Goal: Transaction & Acquisition: Book appointment/travel/reservation

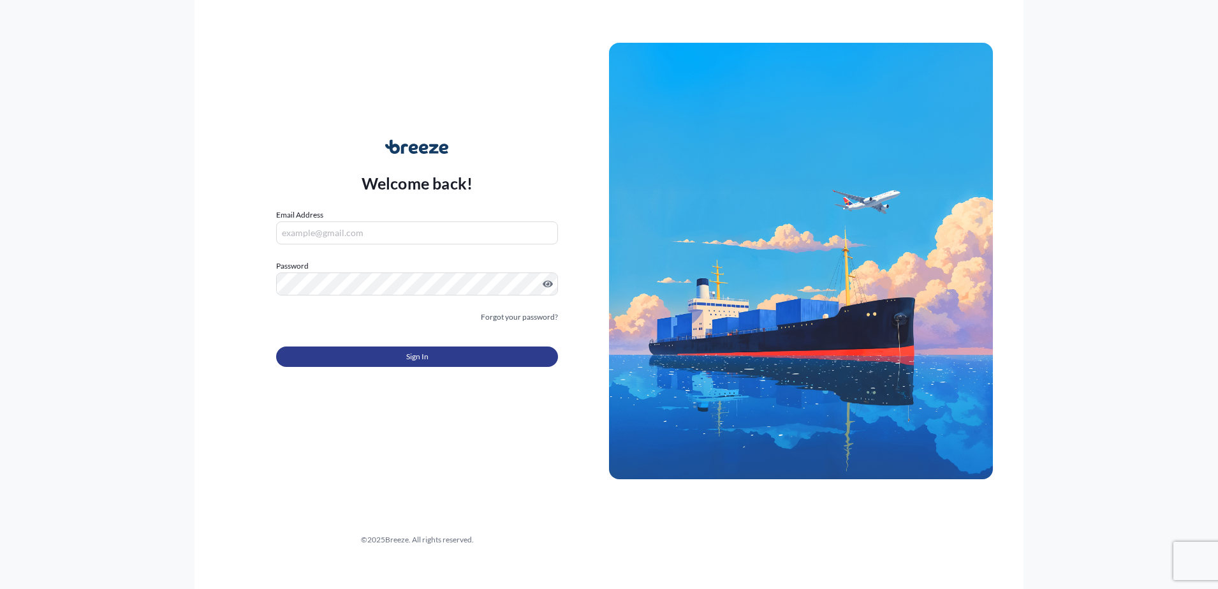
type input "[EMAIL_ADDRESS][DOMAIN_NAME]"
click at [460, 362] on button "Sign In" at bounding box center [417, 356] width 282 height 20
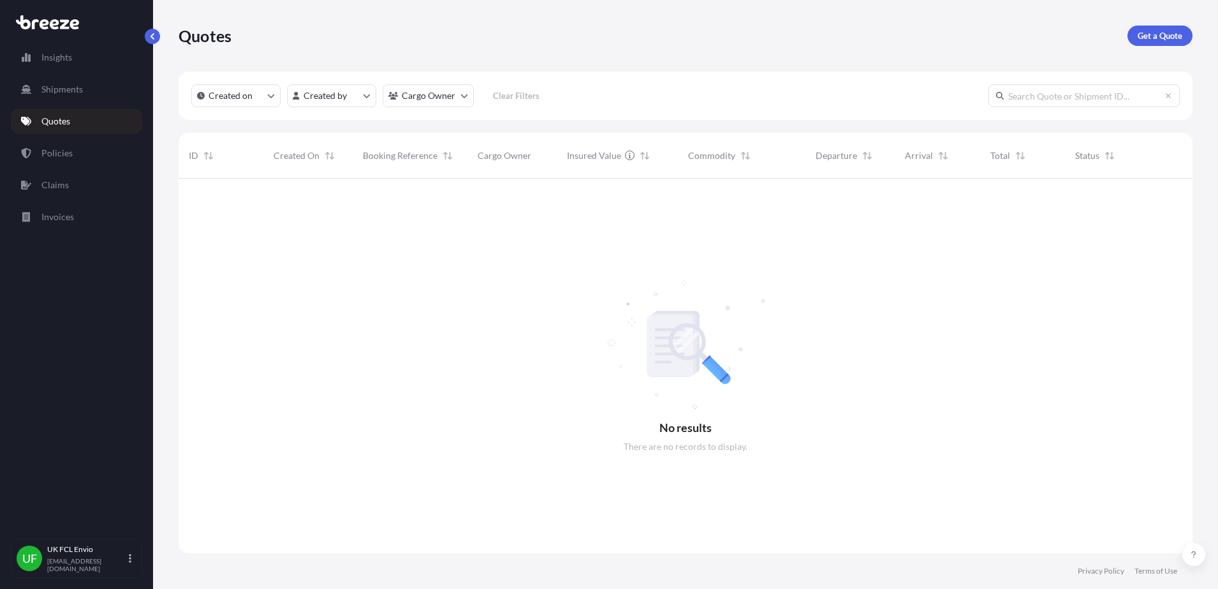
scroll to position [408, 1002]
click at [1157, 32] on p "Get a Quote" at bounding box center [1160, 35] width 45 height 13
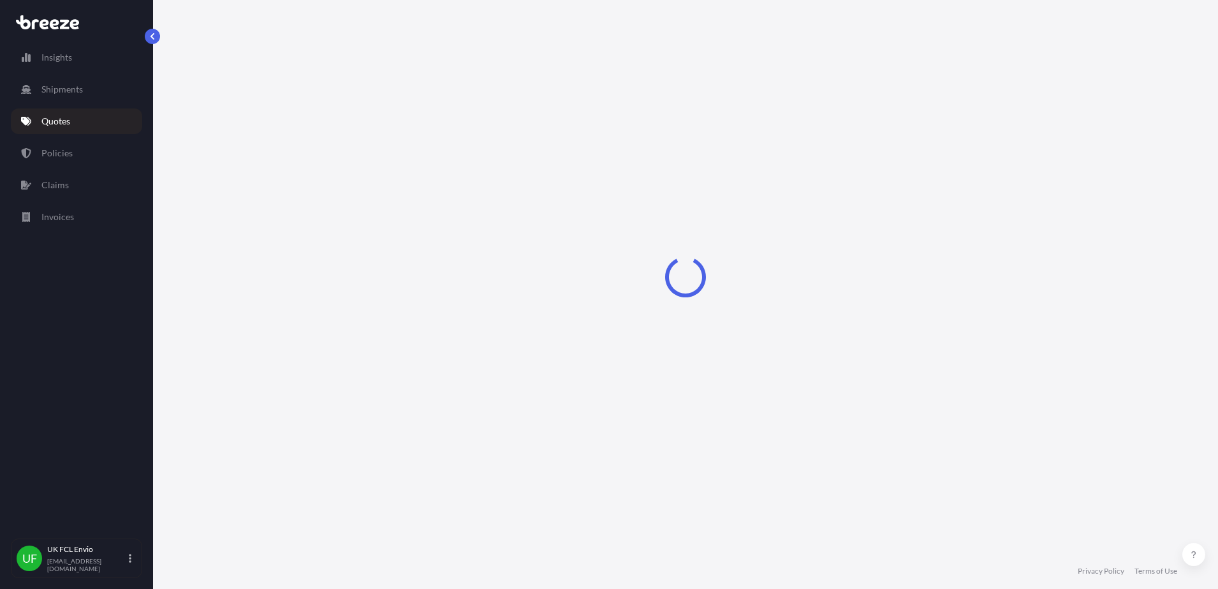
select select "Sea"
select select "1"
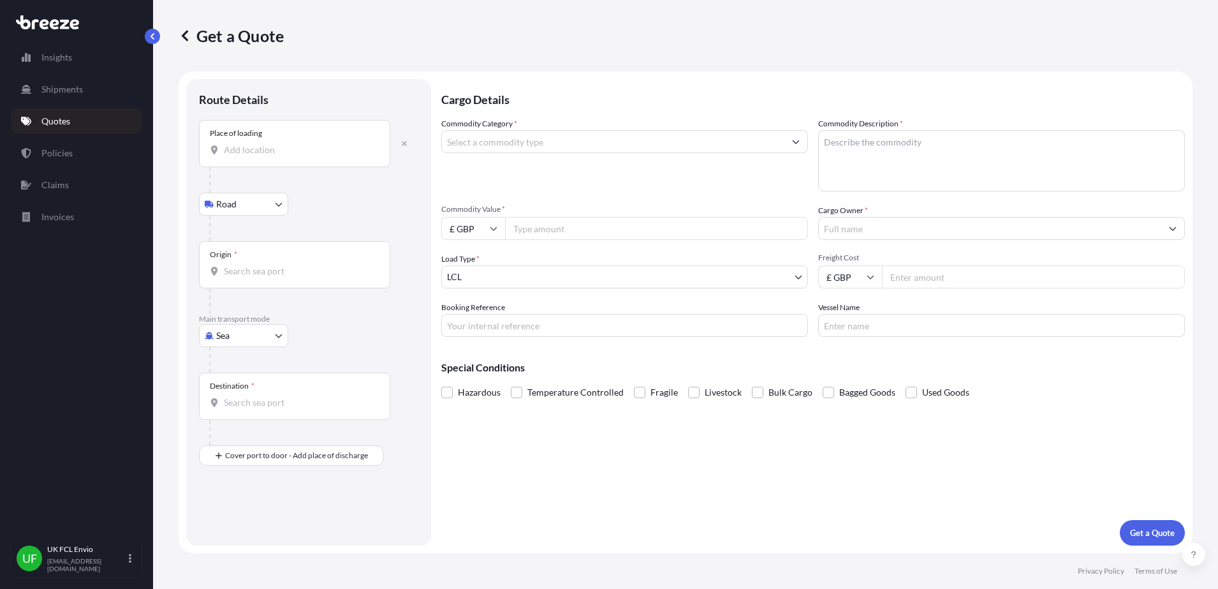
click at [281, 152] on input "Place of loading" at bounding box center [299, 149] width 150 height 13
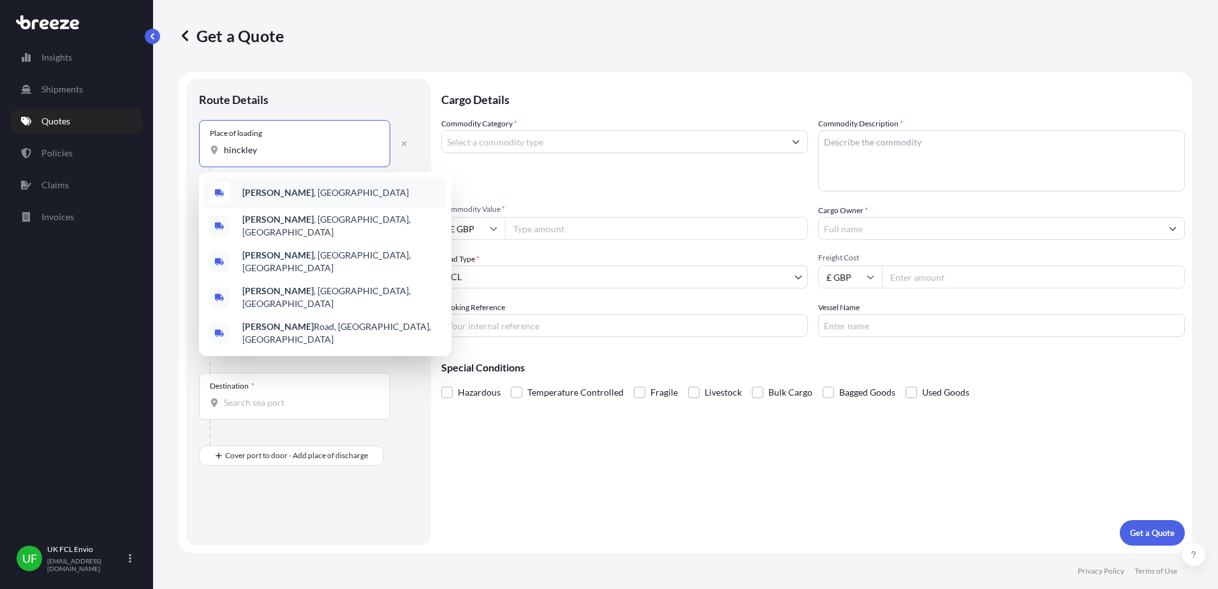
click at [263, 191] on b "[PERSON_NAME]" at bounding box center [277, 192] width 71 height 11
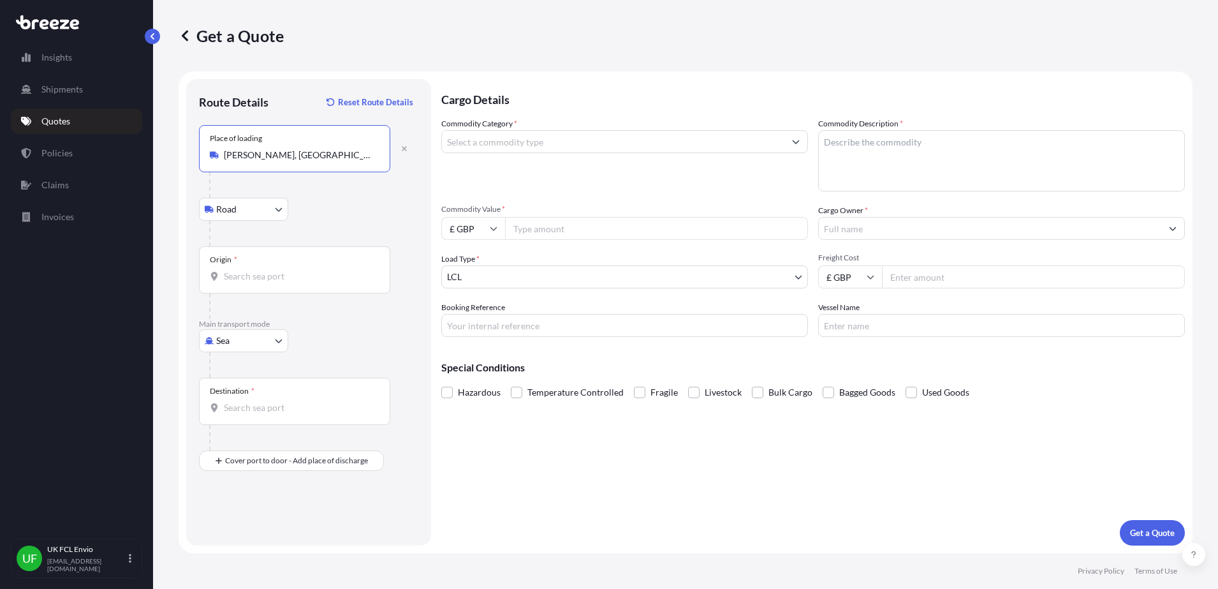
type input "[PERSON_NAME], [GEOGRAPHIC_DATA]"
click at [253, 282] on input "Origin *" at bounding box center [299, 276] width 150 height 13
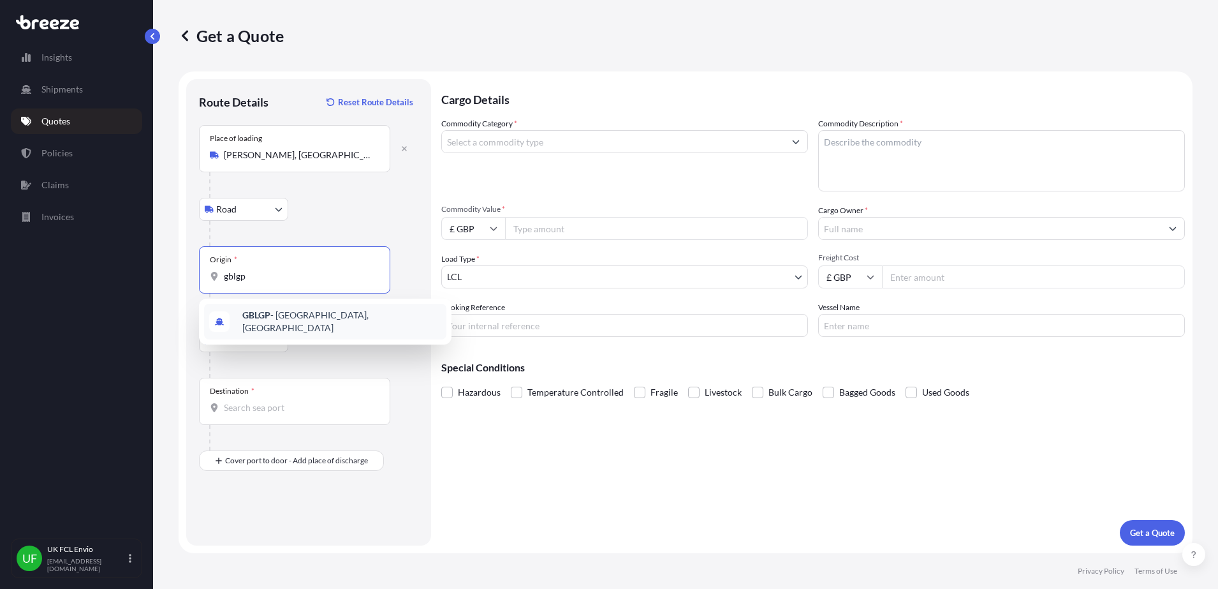
click at [254, 314] on b "GBLGP" at bounding box center [256, 314] width 28 height 11
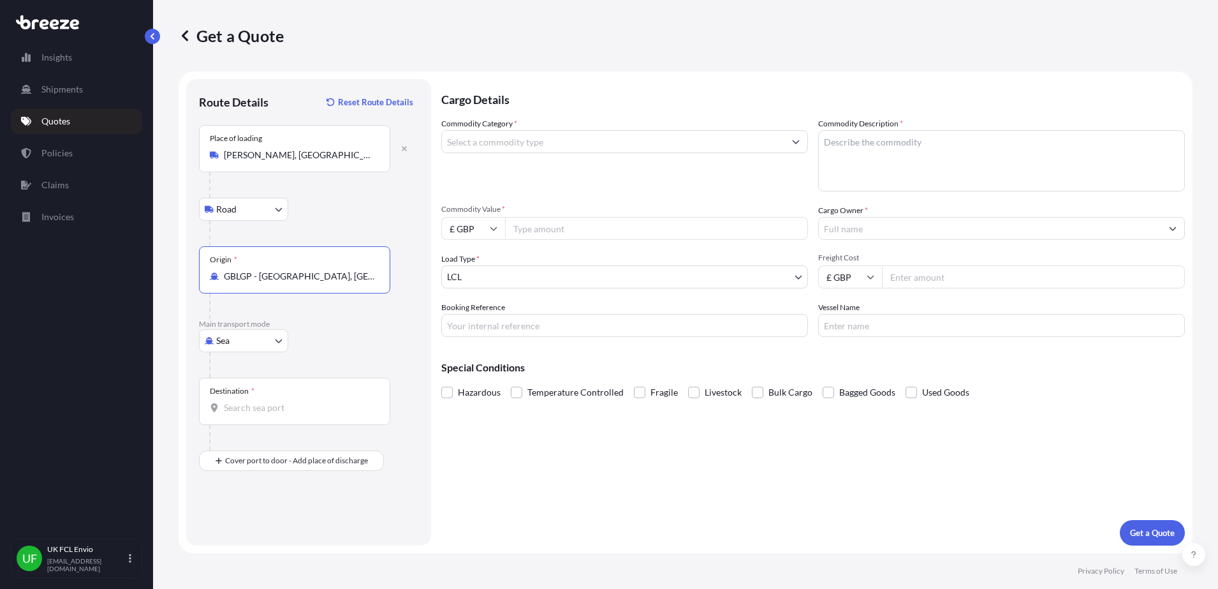
type input "GBLGP - [GEOGRAPHIC_DATA], [GEOGRAPHIC_DATA]"
click at [257, 409] on input "Destination *" at bounding box center [299, 407] width 150 height 13
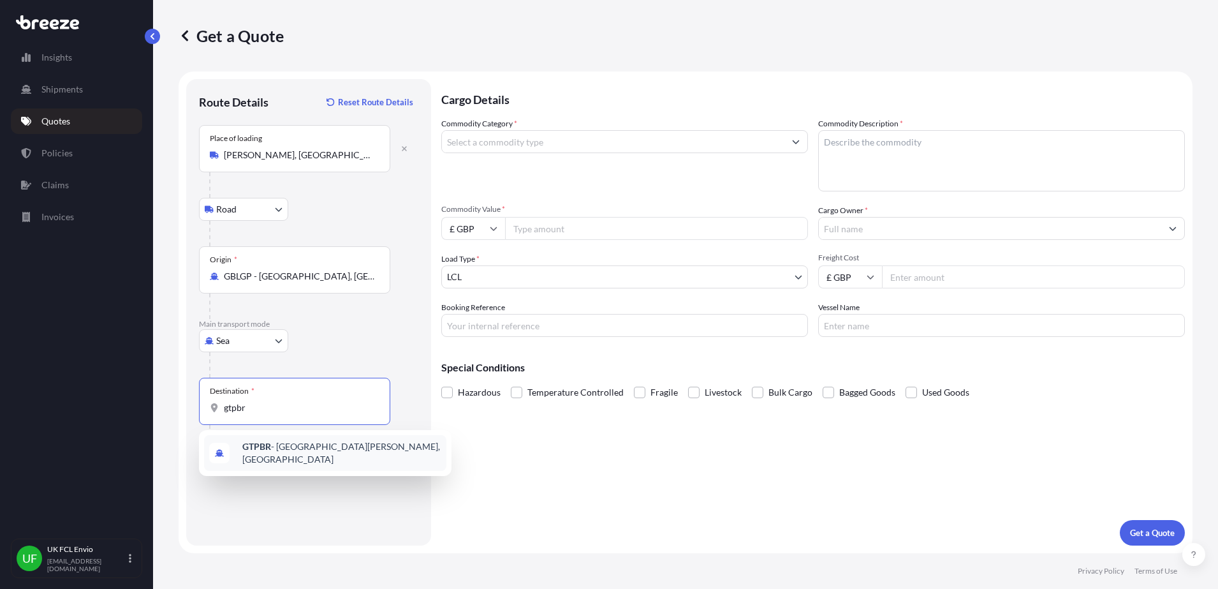
click at [267, 451] on b "GTPBR" at bounding box center [256, 446] width 29 height 11
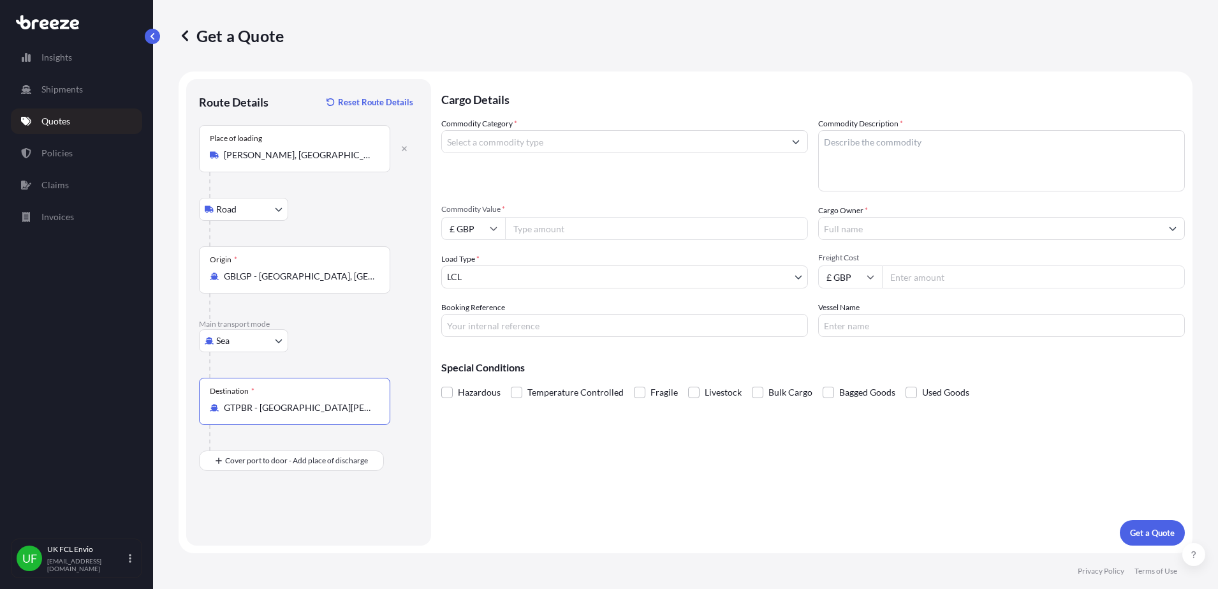
type input "GTPBR - [GEOGRAPHIC_DATA][PERSON_NAME], [GEOGRAPHIC_DATA]"
click at [468, 289] on div "Commodity Category * Commodity Description * Commodity Value * £ GBP Cargo Owne…" at bounding box center [813, 226] width 744 height 219
click at [478, 277] on body "0 options available. 10 options available. 0 options available. 10 options avai…" at bounding box center [609, 294] width 1218 height 589
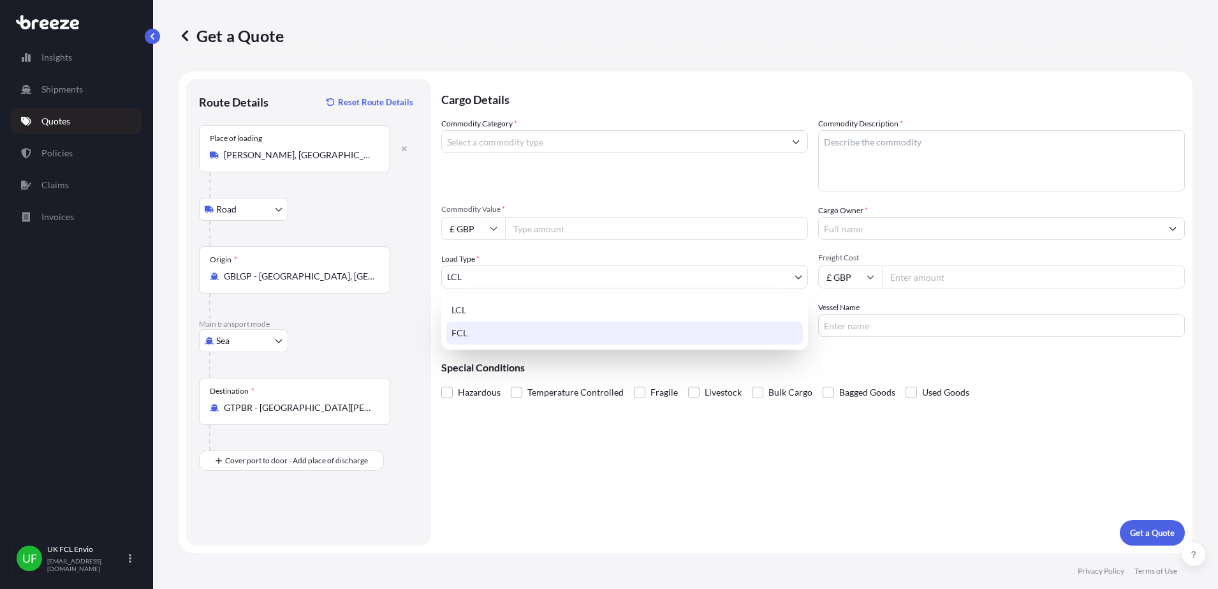
click at [465, 334] on div "FCL" at bounding box center [624, 332] width 356 height 23
select select "2"
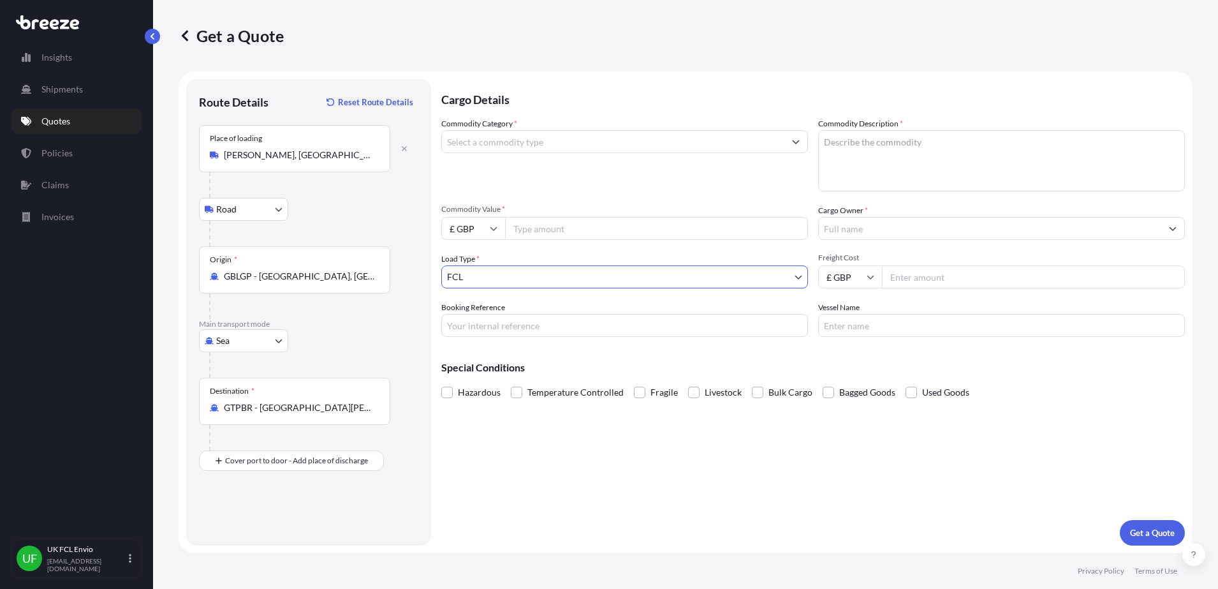
click at [505, 138] on input "Commodity Category *" at bounding box center [613, 141] width 342 height 23
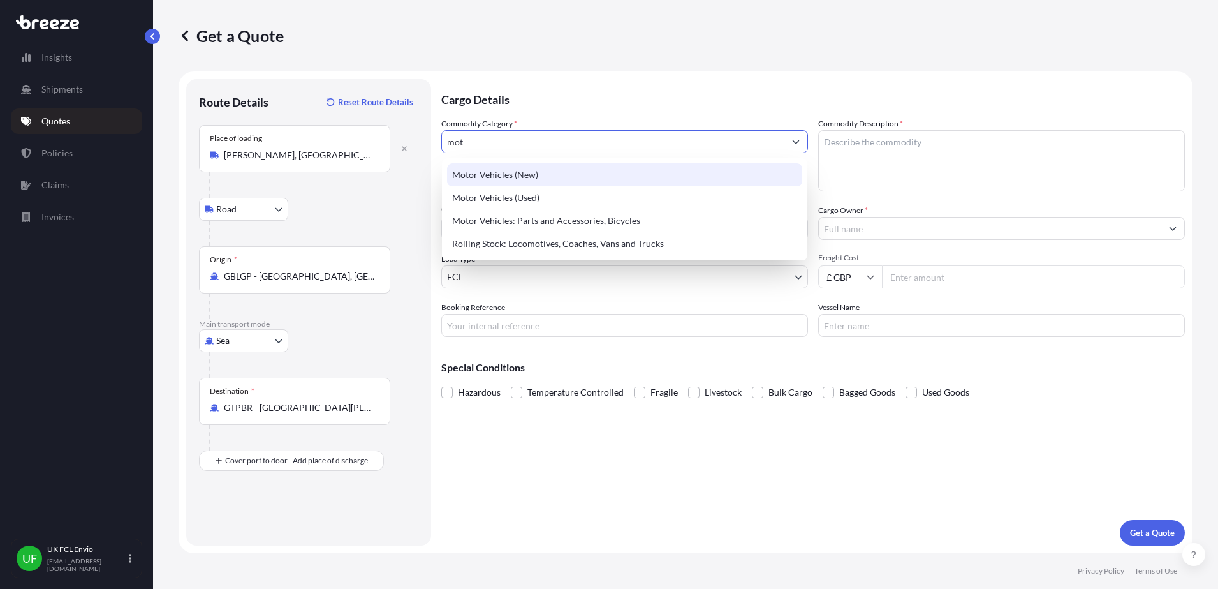
click at [517, 178] on div "Motor Vehicles (New)" at bounding box center [624, 174] width 355 height 23
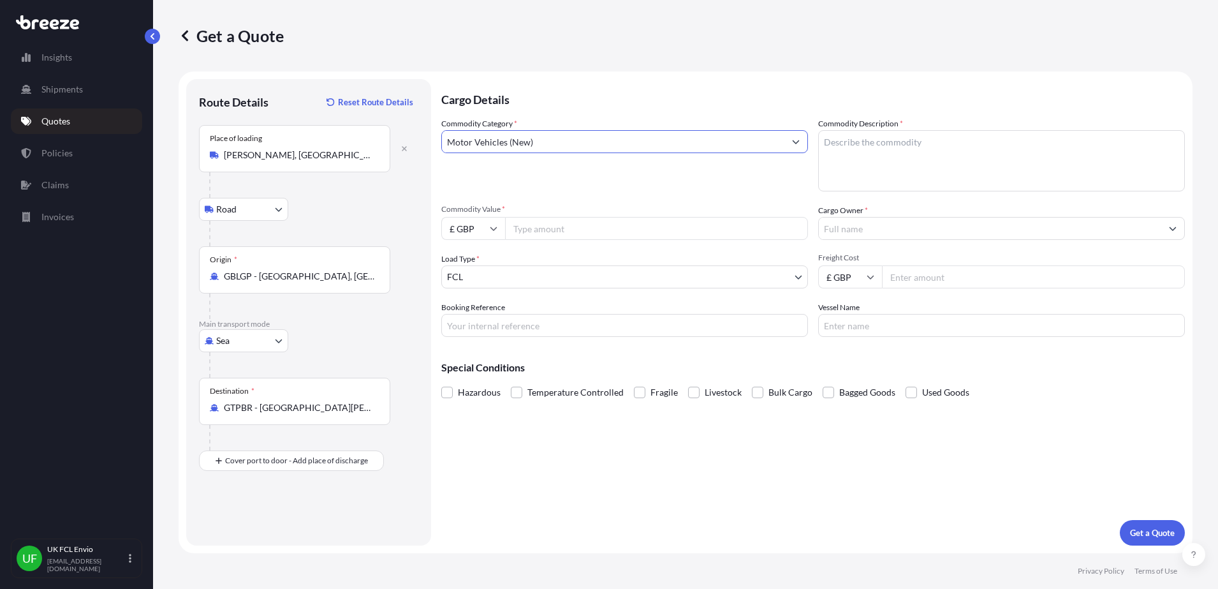
type input "Motor Vehicles (New)"
click at [902, 185] on textarea "Commodity Description *" at bounding box center [1001, 160] width 367 height 61
type textarea "new motorcycles"
click at [476, 234] on input "£ GBP" at bounding box center [473, 228] width 64 height 23
click at [471, 312] on div "$ USD" at bounding box center [473, 317] width 54 height 24
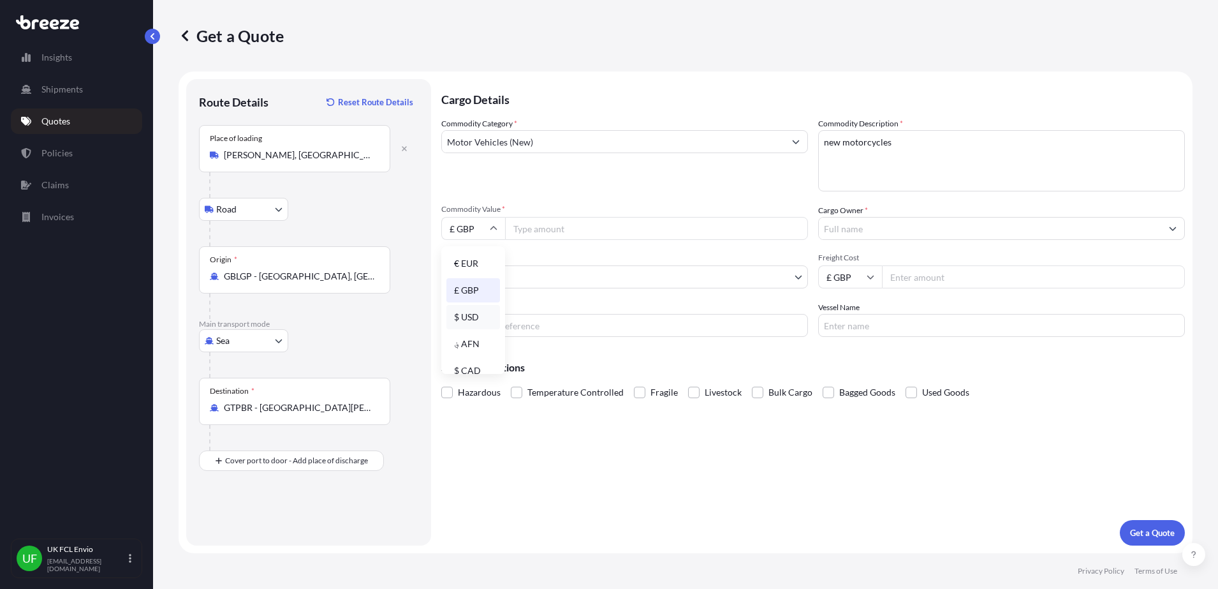
type input "$ USD"
drag, startPoint x: 562, startPoint y: 233, endPoint x: 572, endPoint y: 230, distance: 9.9
click at [562, 233] on input "Commodity Value *" at bounding box center [656, 228] width 303 height 23
type input "117047.36"
click at [860, 233] on input "Cargo Owner *" at bounding box center [990, 228] width 342 height 23
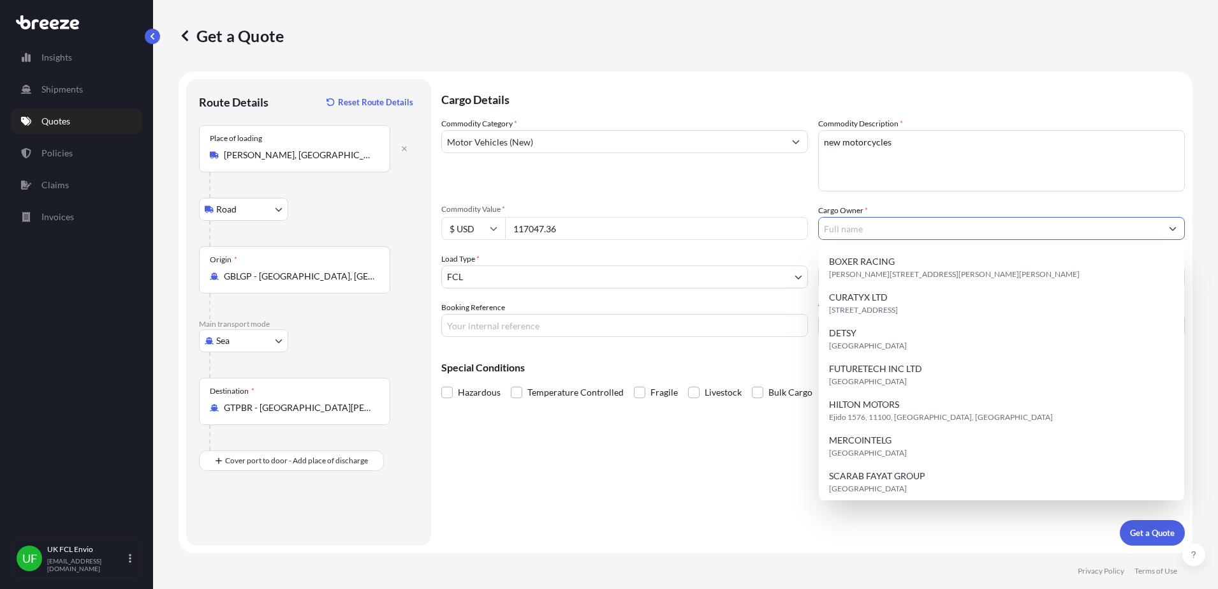
paste input "BRITANIA MOTORS S.A."
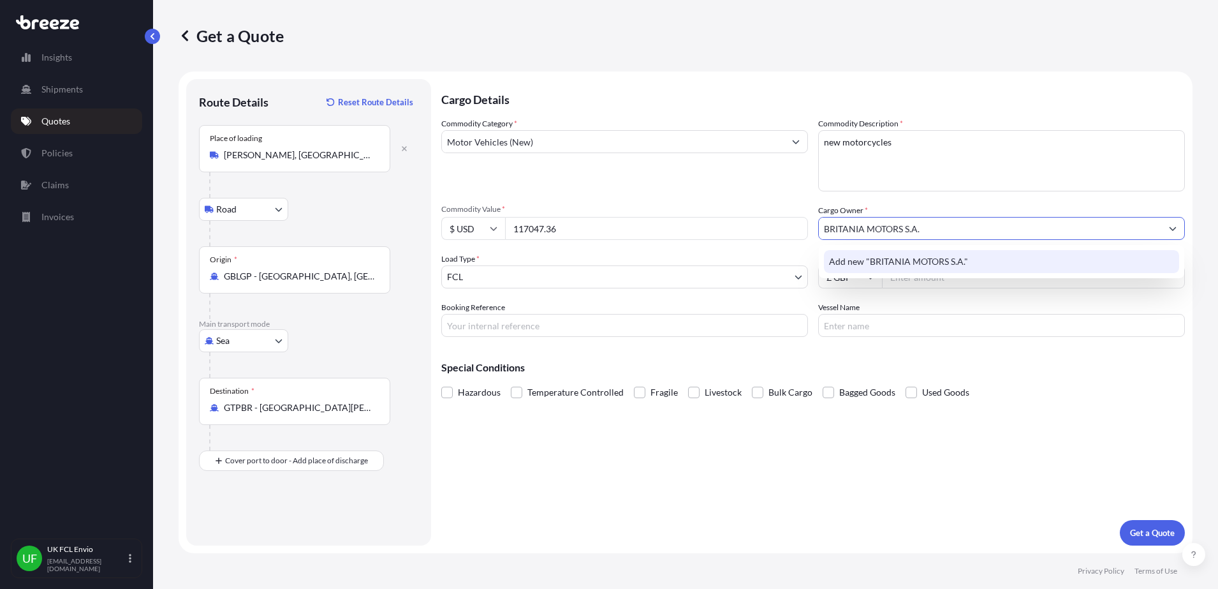
click at [873, 265] on span "Add new "BRITANIA MOTORS S.A."" at bounding box center [898, 261] width 139 height 13
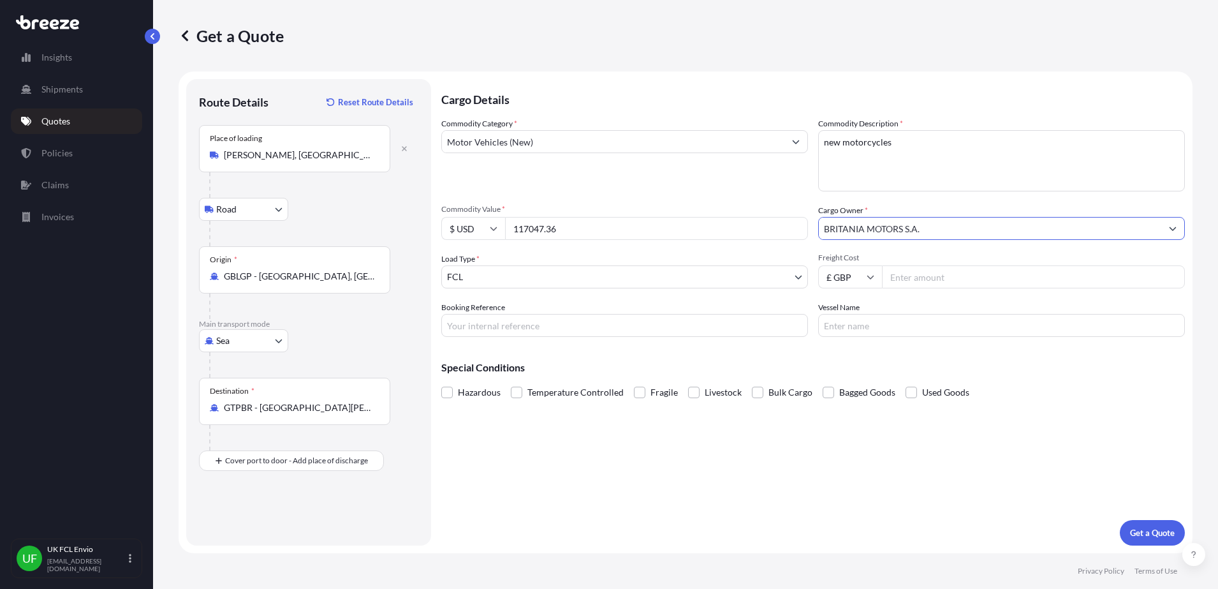
type input "BRITANIA MOTORS S.A."
click at [965, 278] on input "Freight Cost" at bounding box center [1033, 276] width 303 height 23
click at [855, 287] on input "£ GBP" at bounding box center [850, 276] width 64 height 23
click at [844, 367] on div "$ USD" at bounding box center [850, 365] width 54 height 24
type input "$ USD"
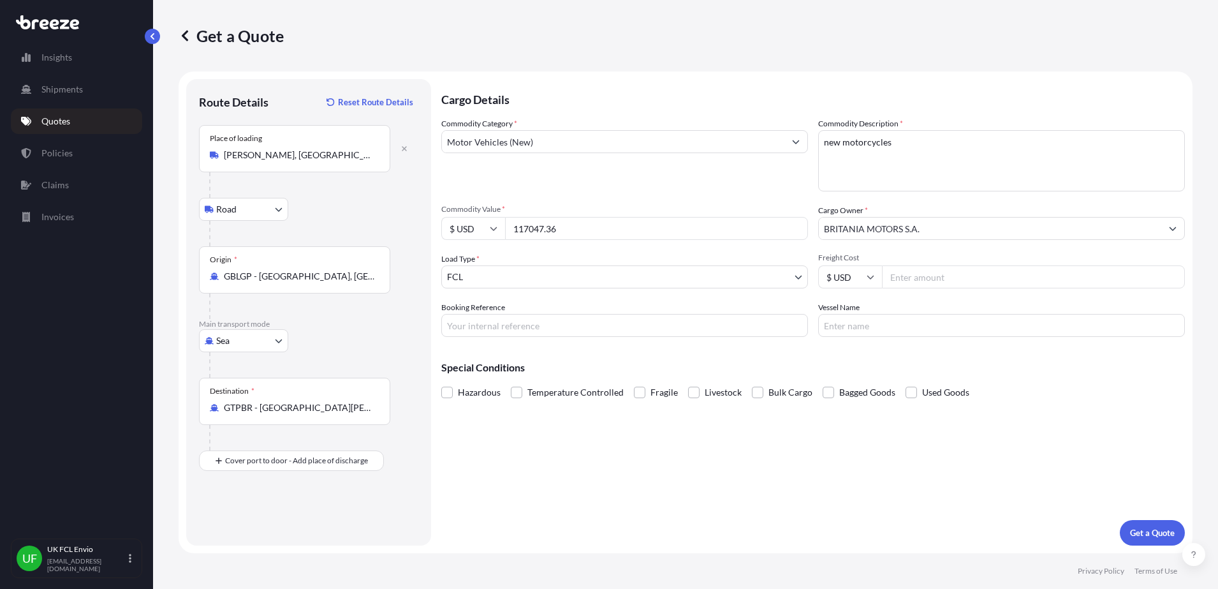
click at [989, 280] on input "Freight Cost" at bounding box center [1033, 276] width 303 height 23
type input "4855"
click at [618, 315] on input "Booking Reference" at bounding box center [624, 325] width 367 height 23
type input "s"
type input "SXJ002077"
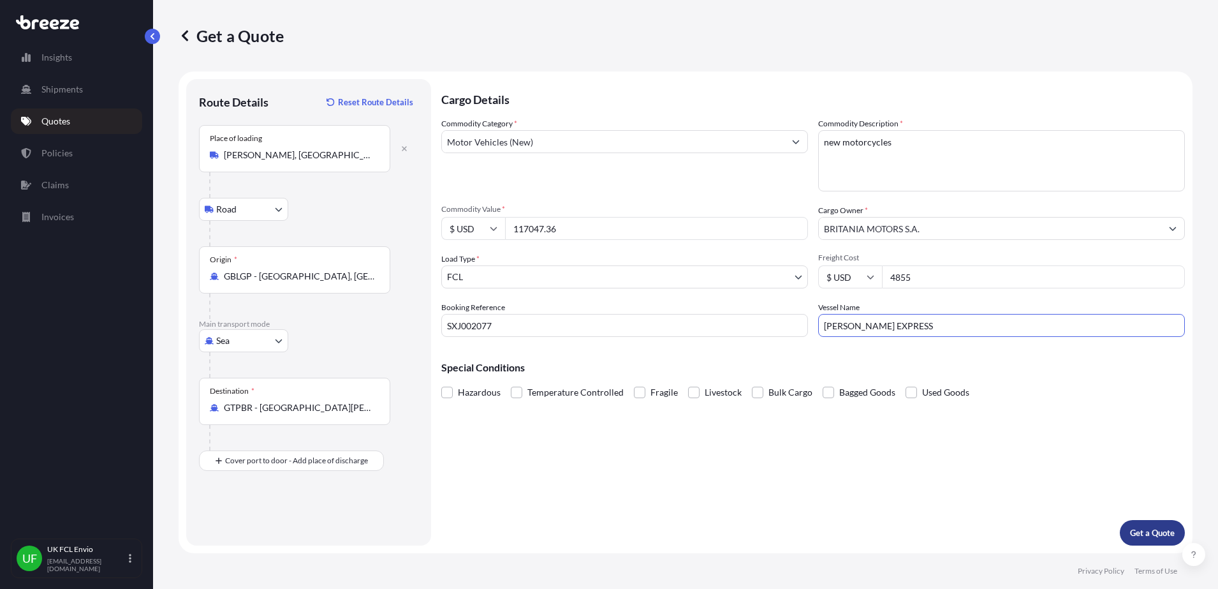
type input "[PERSON_NAME] EXPRESS"
click at [1147, 527] on p "Get a Quote" at bounding box center [1152, 532] width 45 height 13
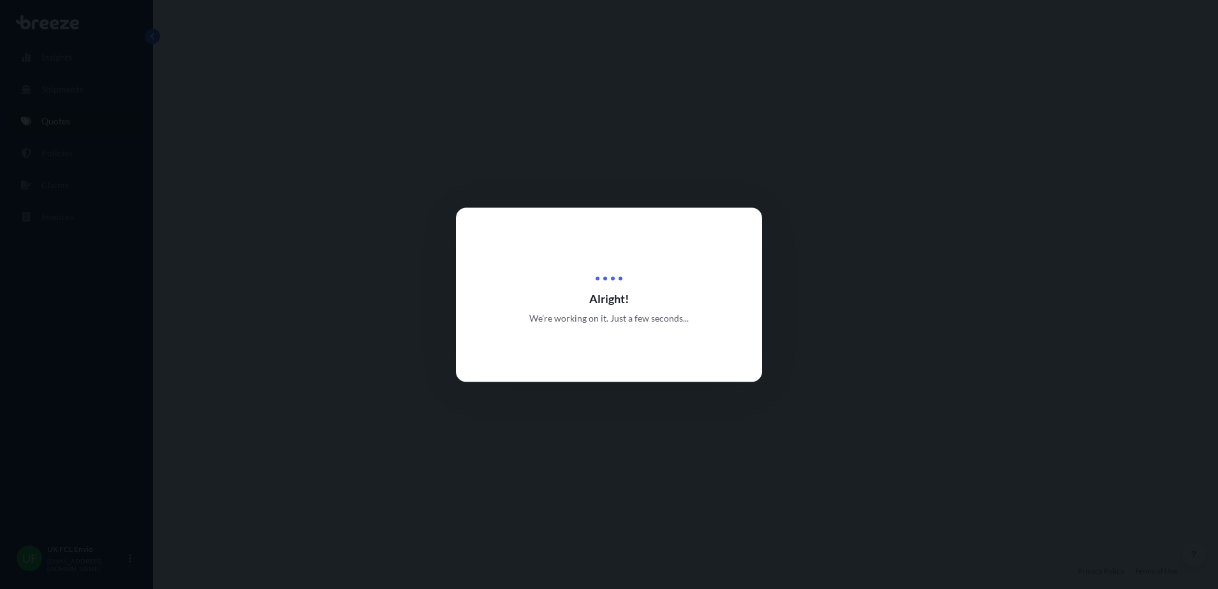
select select "Road"
select select "Sea"
select select "2"
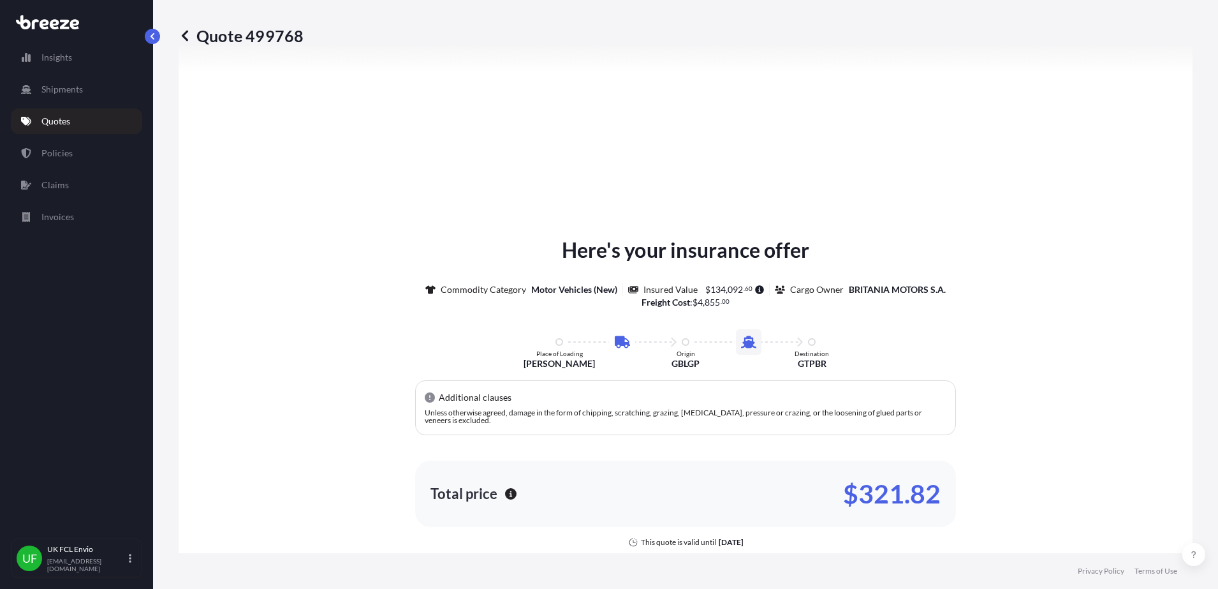
scroll to position [594, 0]
